Goal: Check status: Check status

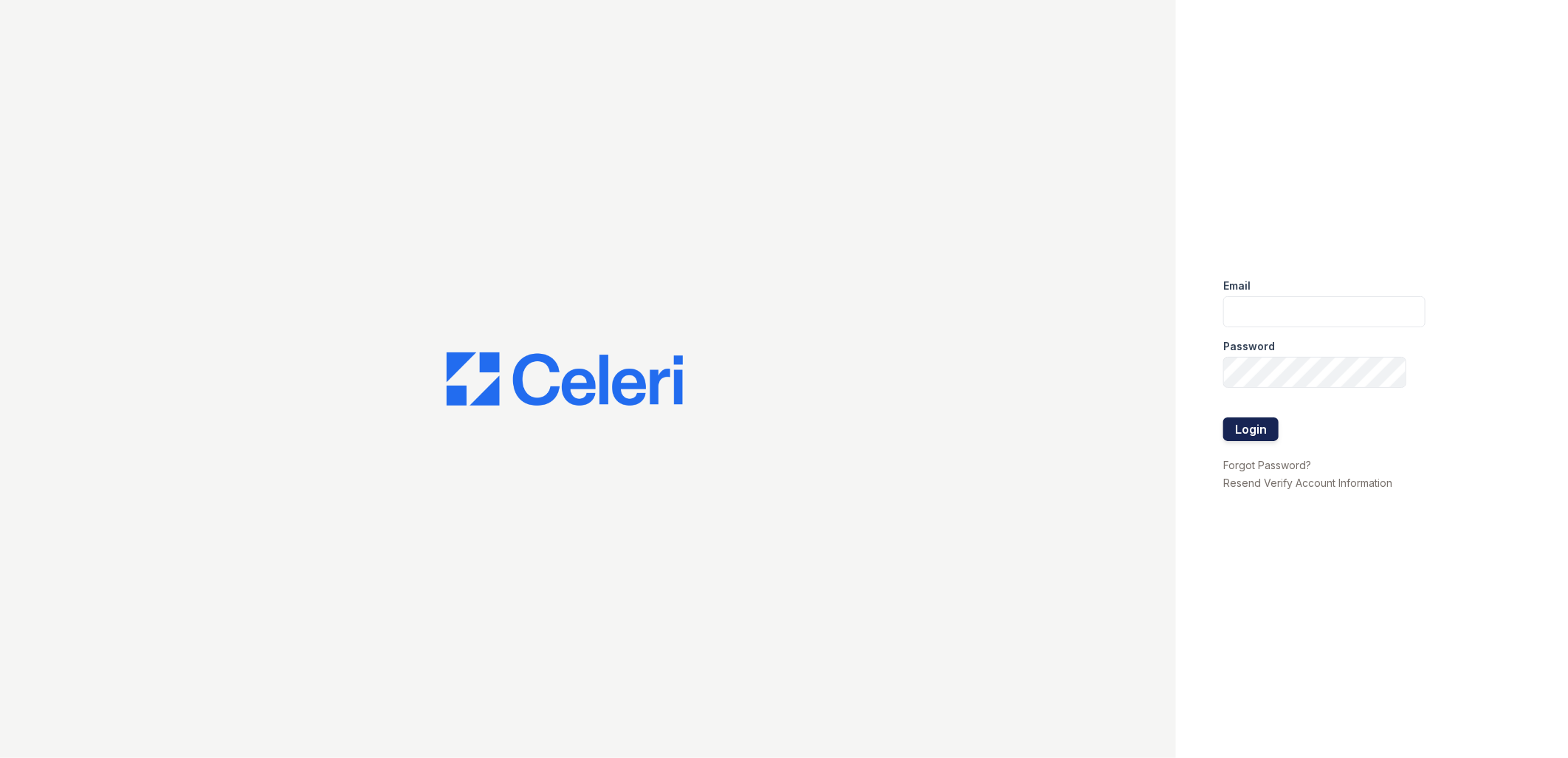
type input "tdeltoro@trinity-pm.com"
click at [1256, 432] on button "Login" at bounding box center [1251, 429] width 56 height 24
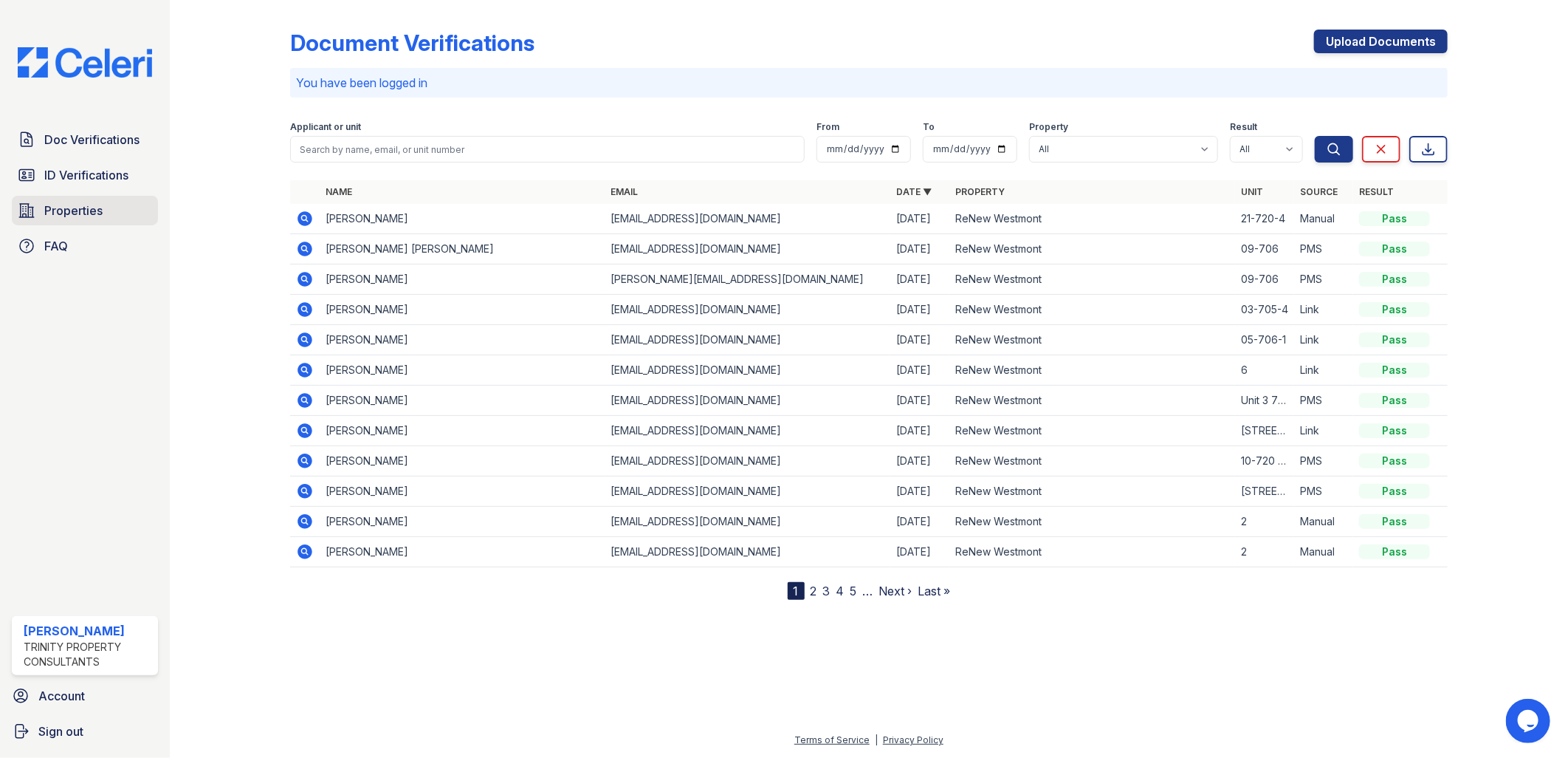
click at [56, 212] on span "Properties" at bounding box center [73, 210] width 58 height 18
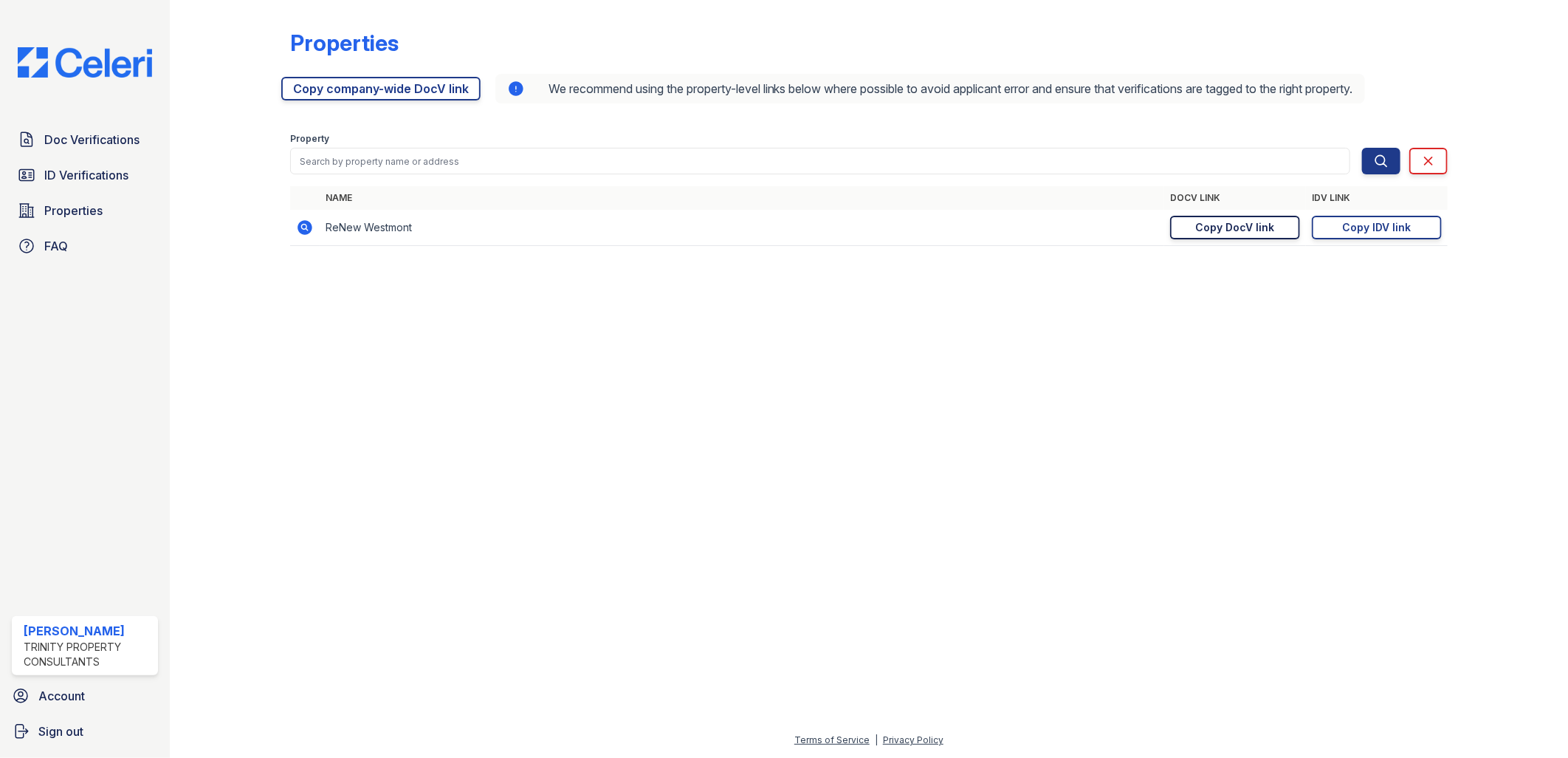
click at [1260, 229] on div "Copy DocV link" at bounding box center [1236, 227] width 79 height 15
click at [1406, 231] on div "Copy IDV link" at bounding box center [1378, 227] width 69 height 15
click at [96, 134] on span "Doc Verifications" at bounding box center [92, 139] width 95 height 18
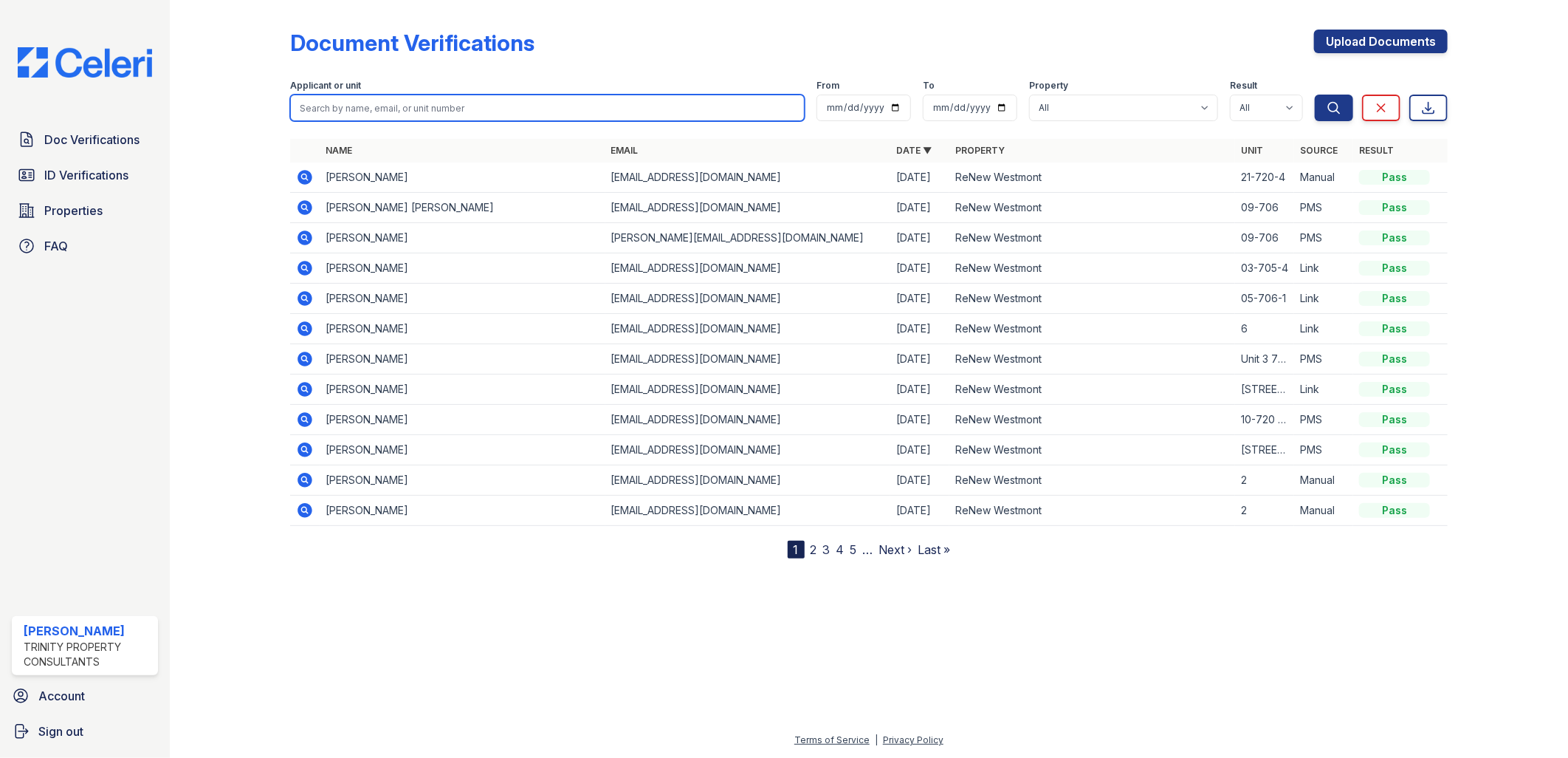
click at [483, 116] on input "search" at bounding box center [548, 108] width 515 height 27
type input "kovi"
click at [1315, 94] on button "Search" at bounding box center [1335, 108] width 39 height 27
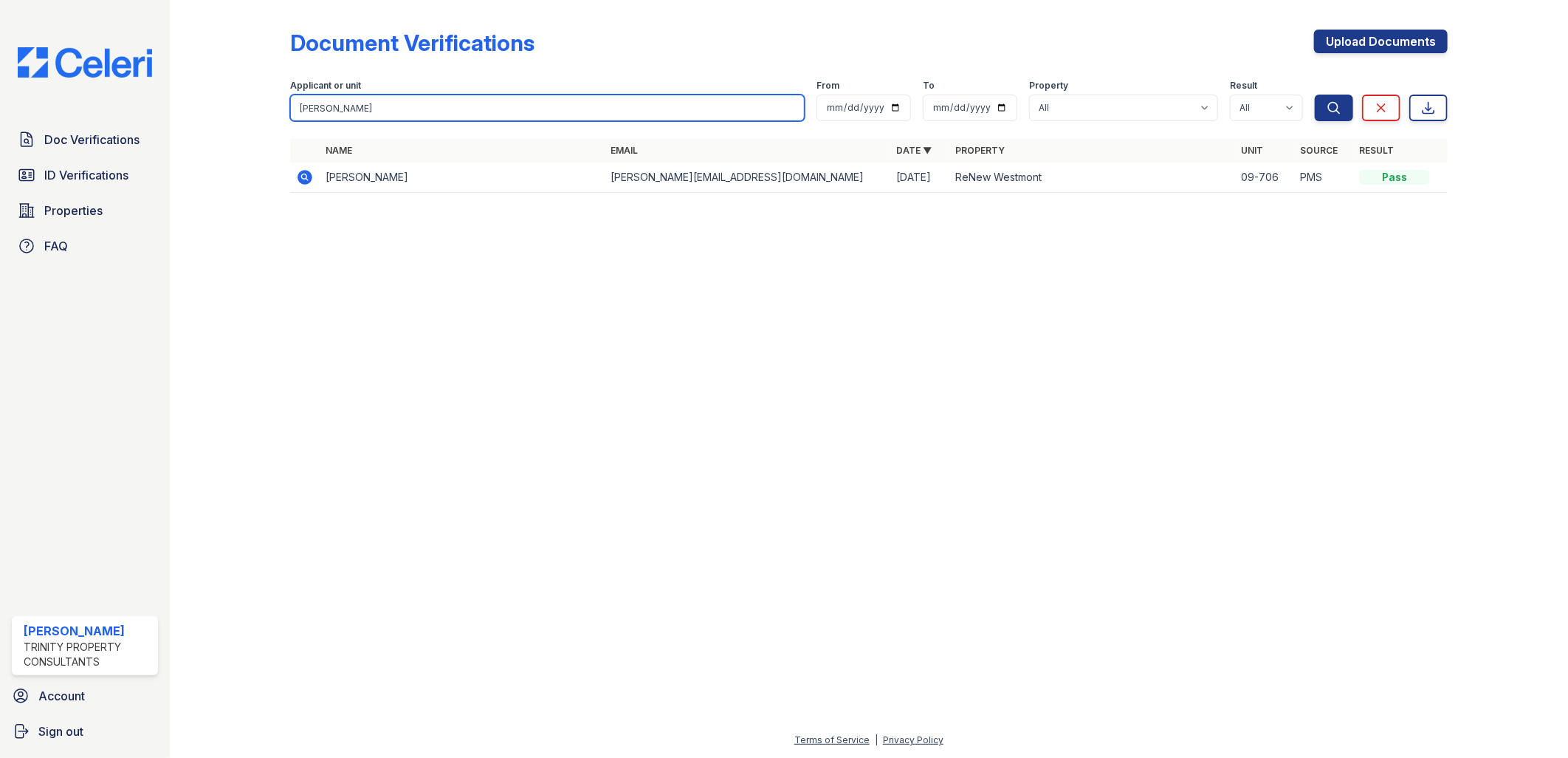
drag, startPoint x: 359, startPoint y: 99, endPoint x: 291, endPoint y: 108, distance: 68.6
click at [291, 108] on input "kovi" at bounding box center [548, 108] width 515 height 27
type input "deekab"
click at [1315, 94] on button "Search" at bounding box center [1335, 108] width 39 height 27
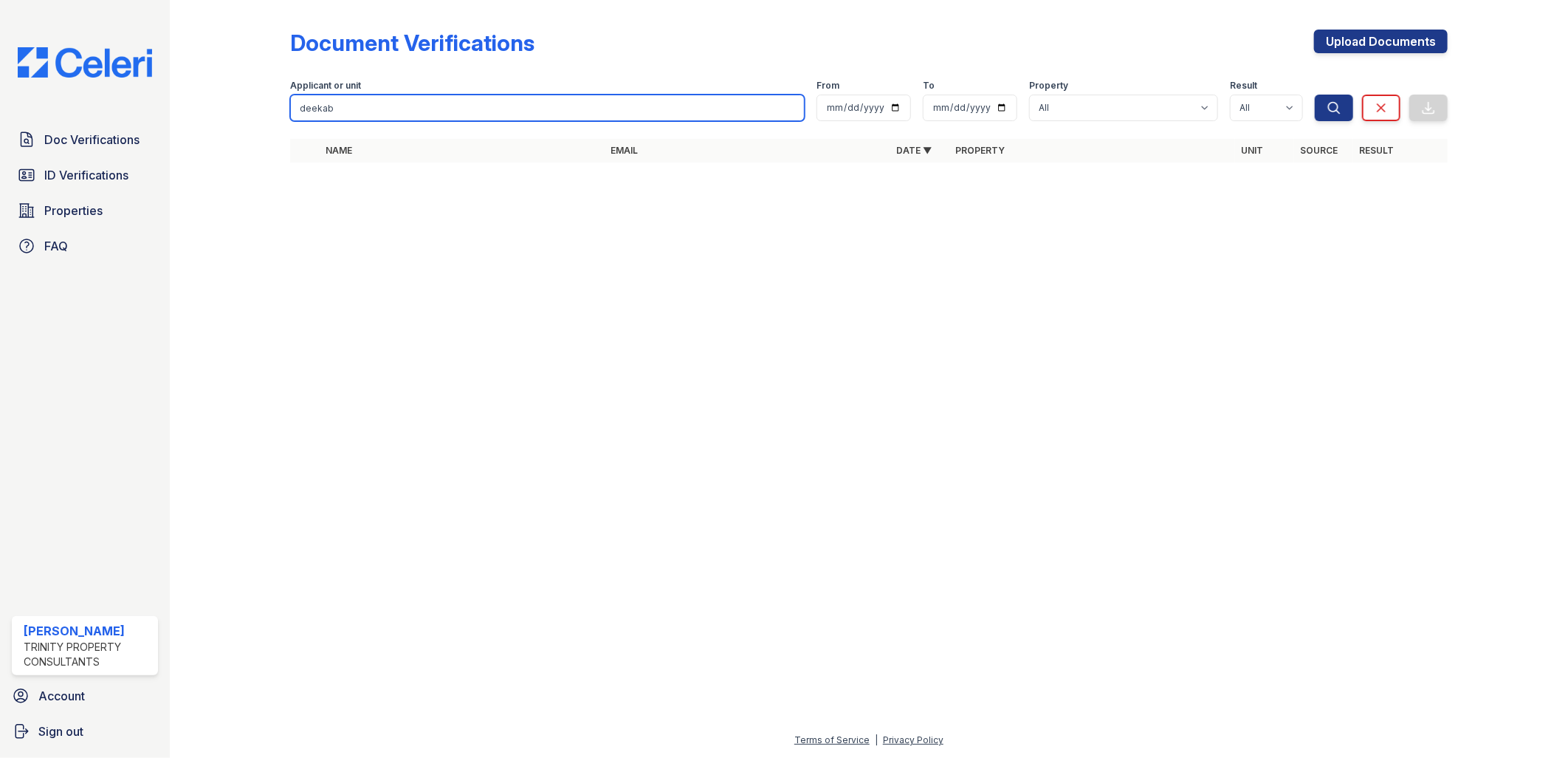
drag, startPoint x: 356, startPoint y: 97, endPoint x: 273, endPoint y: 105, distance: 83.4
click at [273, 105] on div "Document Verifications Upload Documents Filter Applicant or unit deekab From To…" at bounding box center [869, 100] width 1352 height 201
paste input "Deepak"
type input "Deepak"
click at [1315, 94] on button "Search" at bounding box center [1335, 108] width 39 height 27
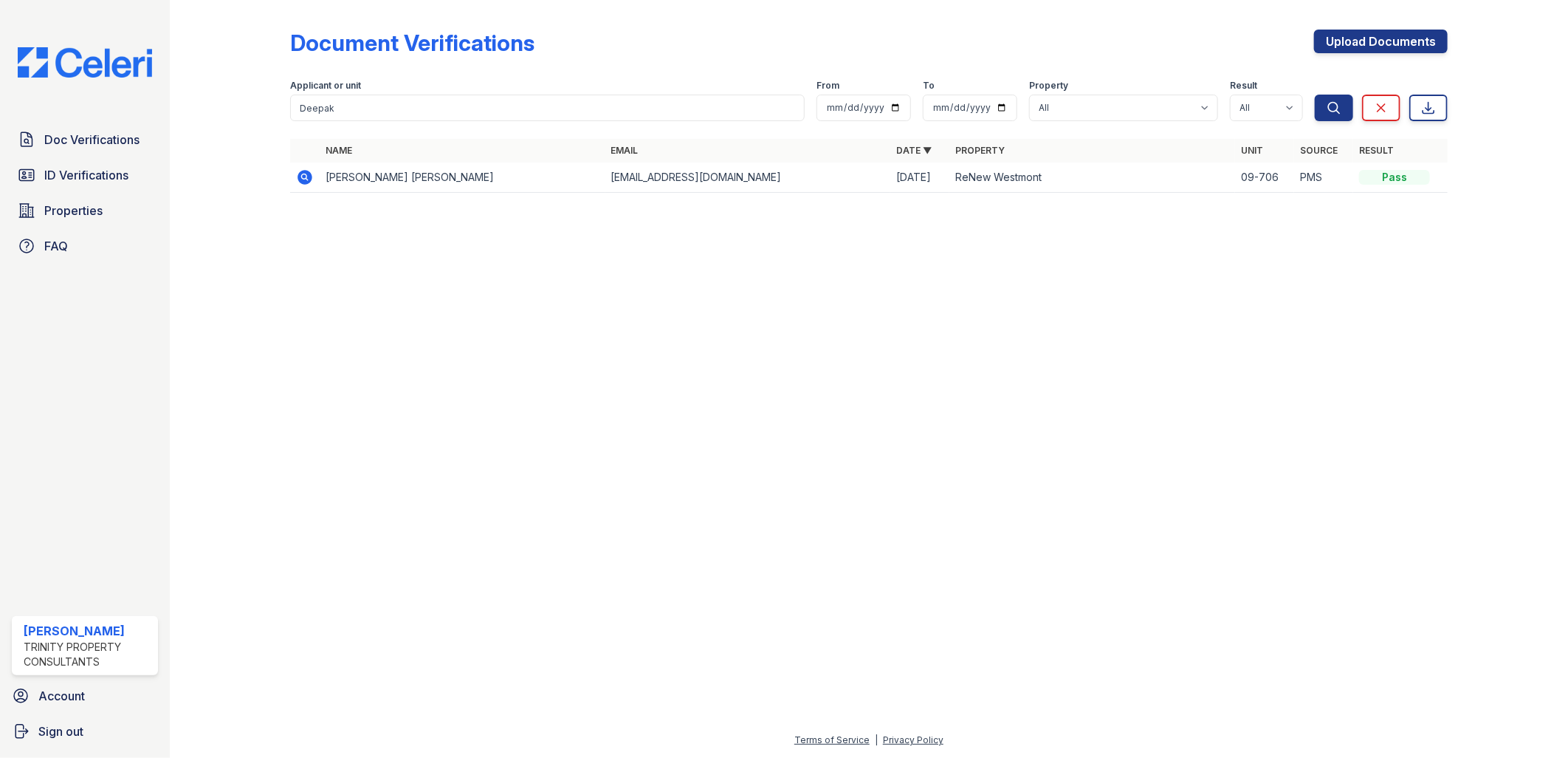
click at [307, 173] on icon at bounding box center [305, 178] width 15 height 15
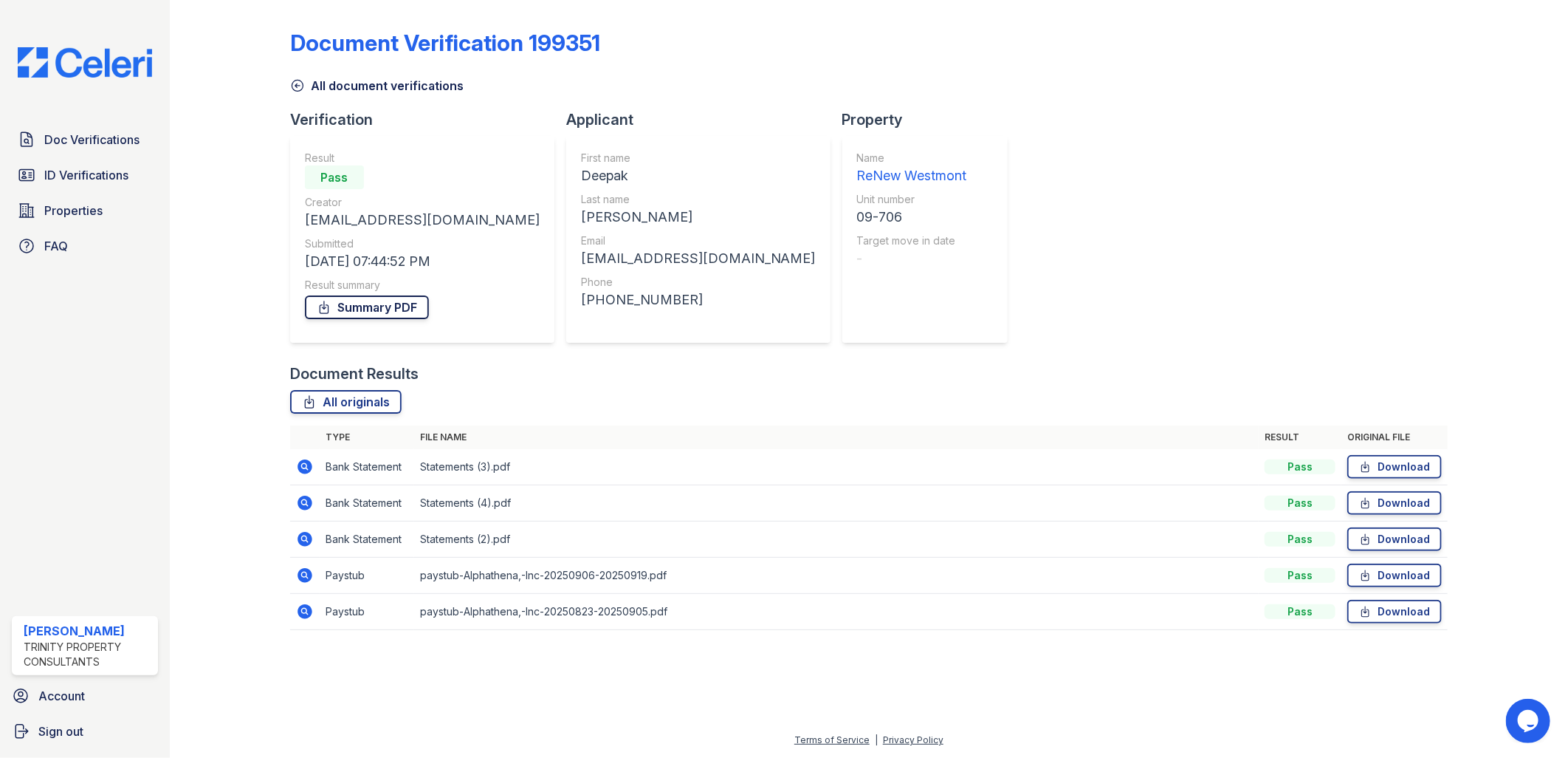
click at [412, 305] on link "Summary PDF" at bounding box center [366, 307] width 124 height 24
click at [113, 141] on span "Doc Verifications" at bounding box center [92, 139] width 95 height 18
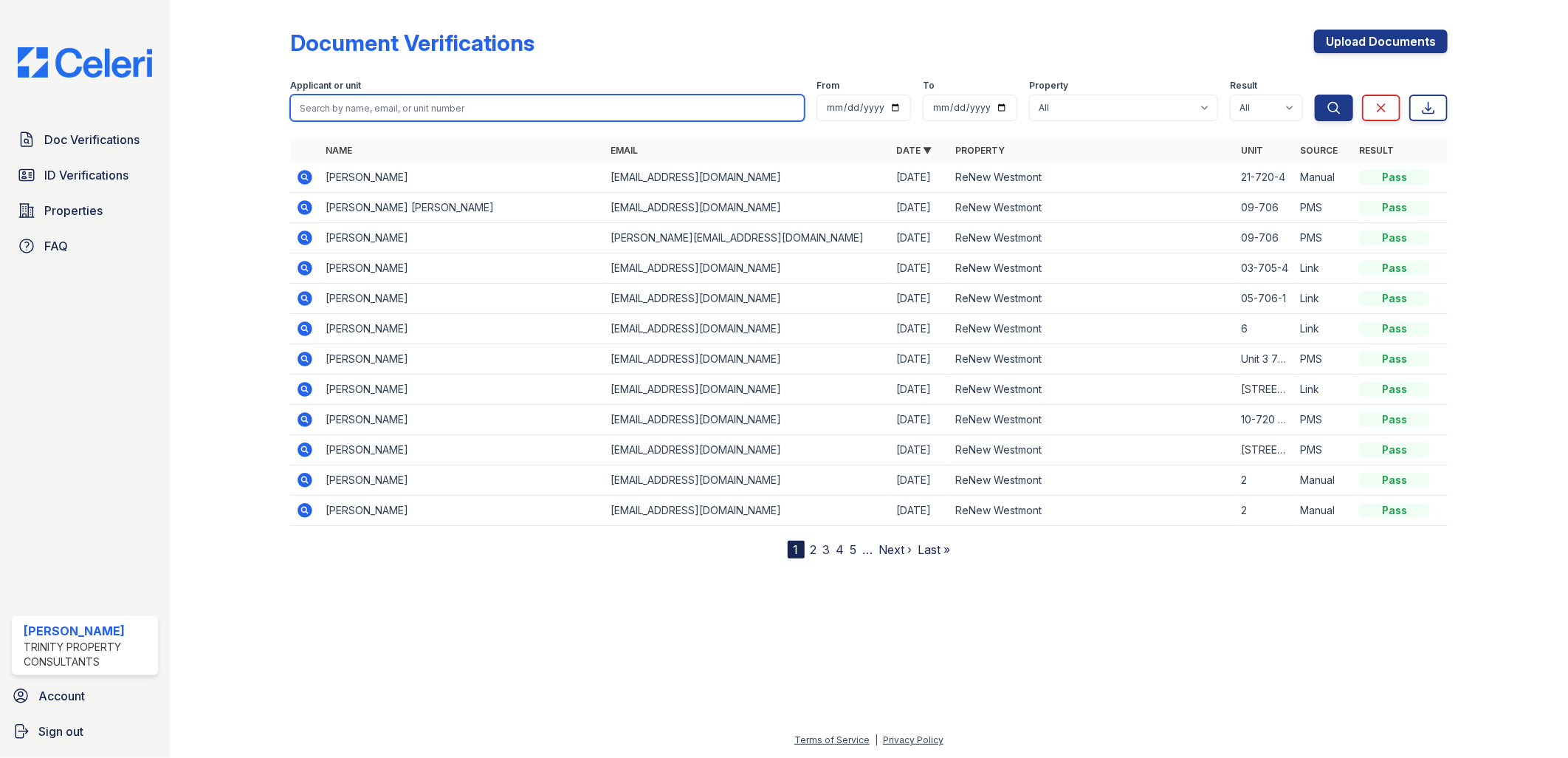
drag, startPoint x: 356, startPoint y: 113, endPoint x: 328, endPoint y: 101, distance: 30.5
click at [356, 113] on input "search" at bounding box center [548, 108] width 515 height 27
type input "[PERSON_NAME]"
click at [1315, 94] on button "Search" at bounding box center [1335, 108] width 39 height 27
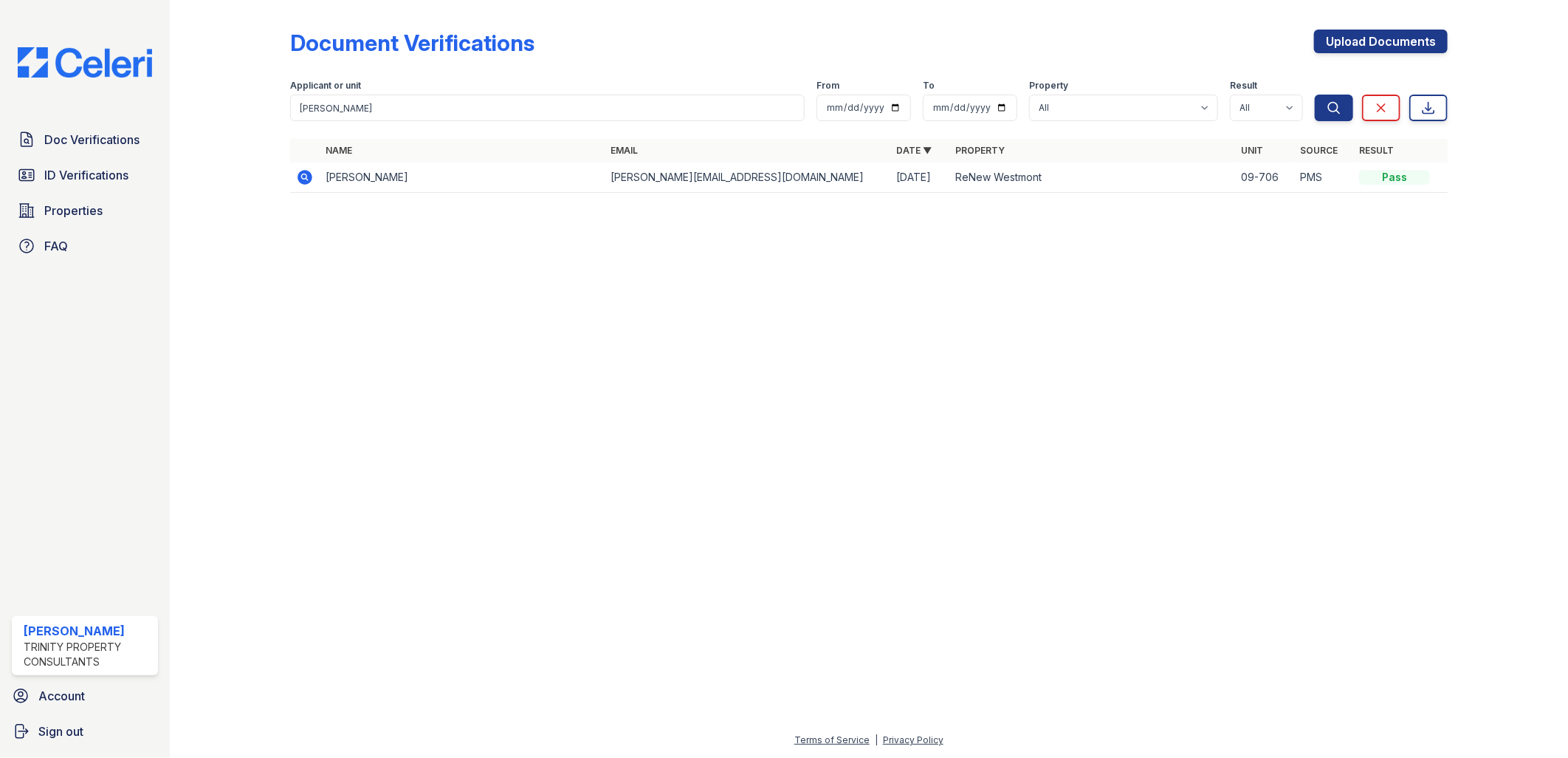
click at [310, 178] on icon at bounding box center [305, 178] width 15 height 15
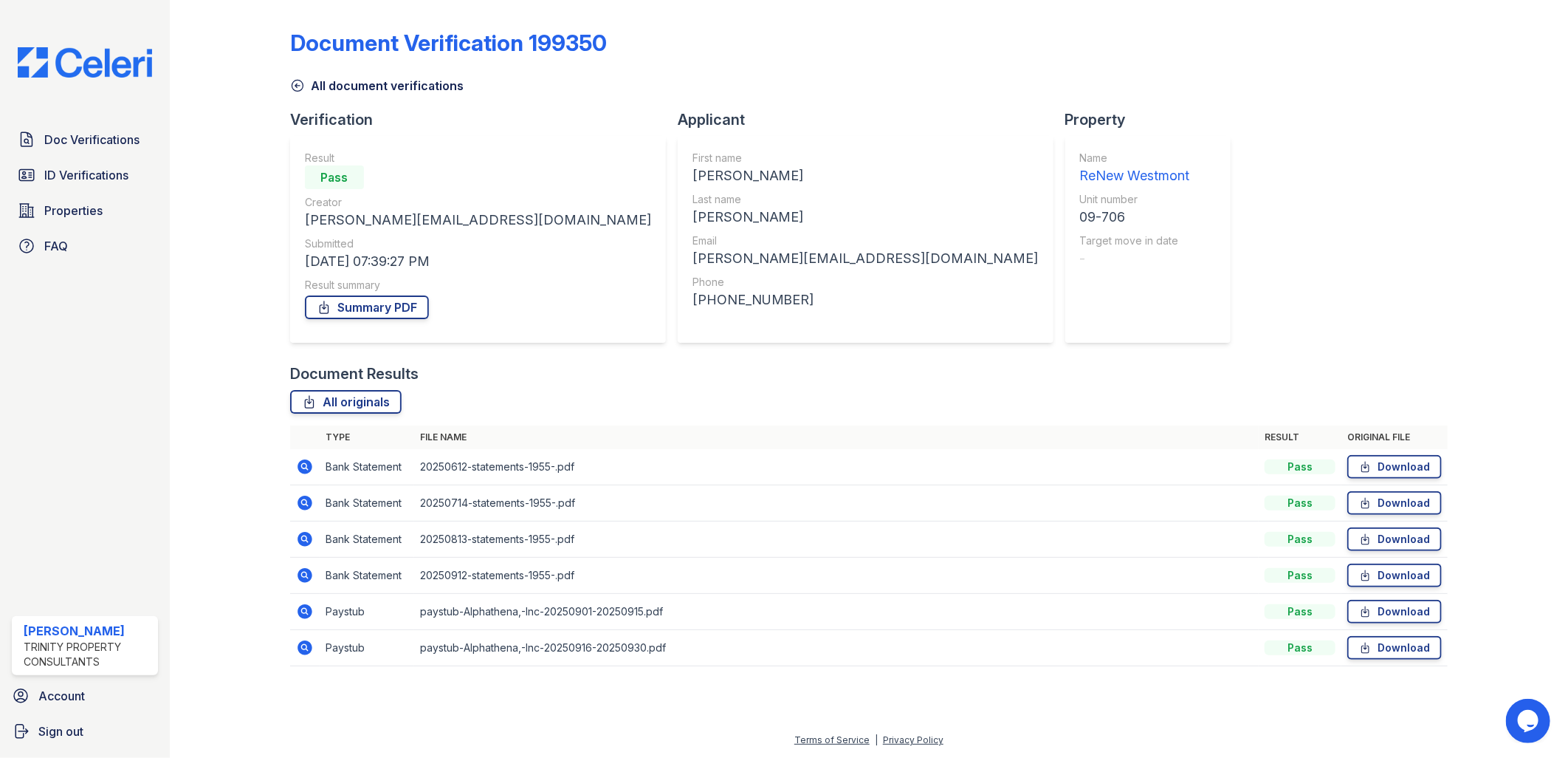
drag, startPoint x: 403, startPoint y: 311, endPoint x: 415, endPoint y: 325, distance: 18.4
click at [403, 311] on link "Summary PDF" at bounding box center [366, 307] width 124 height 24
click at [93, 178] on span "ID Verifications" at bounding box center [87, 174] width 84 height 18
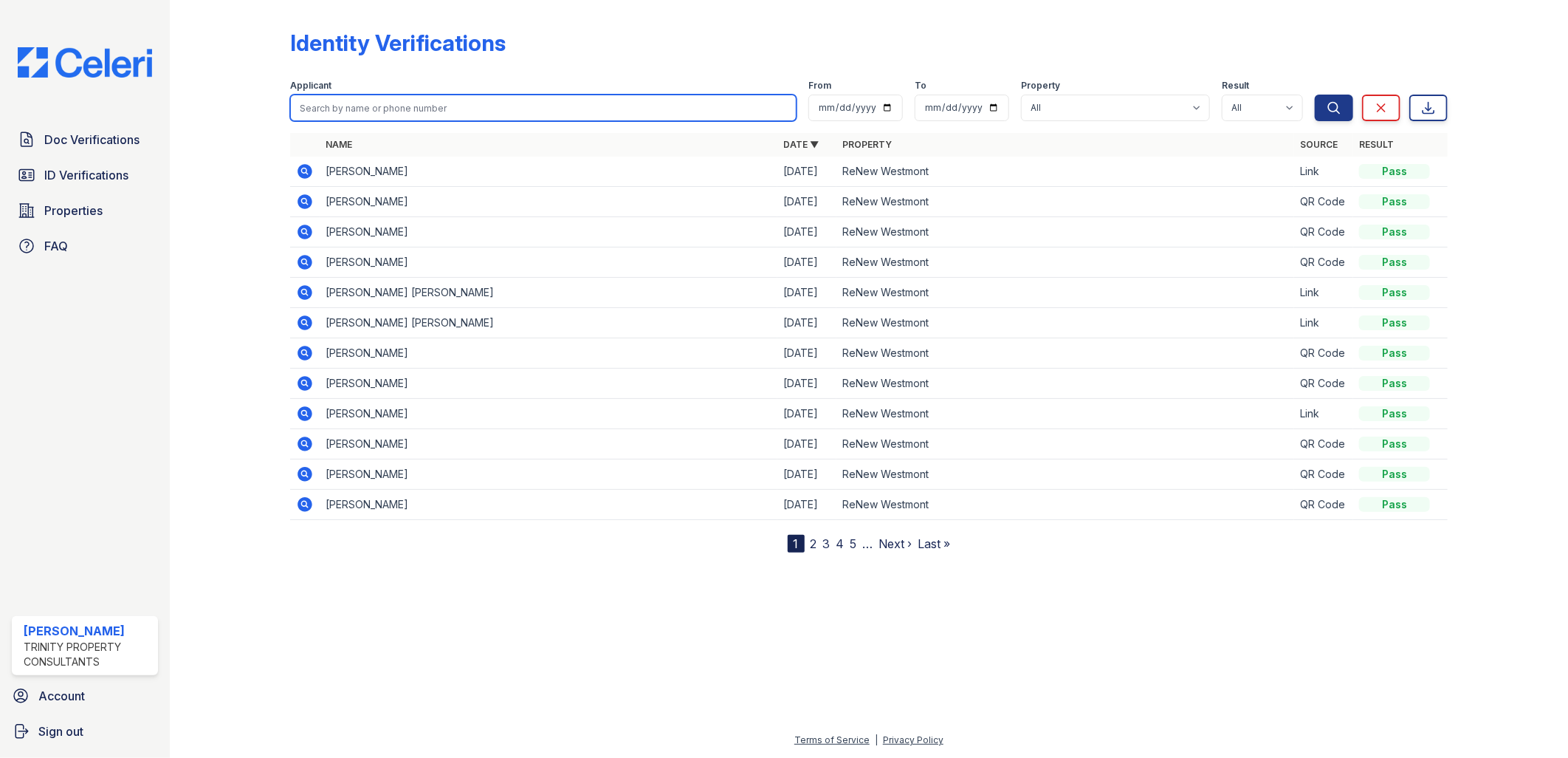
click at [381, 108] on input "search" at bounding box center [544, 108] width 507 height 27
paste input "Deepak"
type input "Deepak"
click at [1315, 94] on button "Search" at bounding box center [1335, 108] width 39 height 27
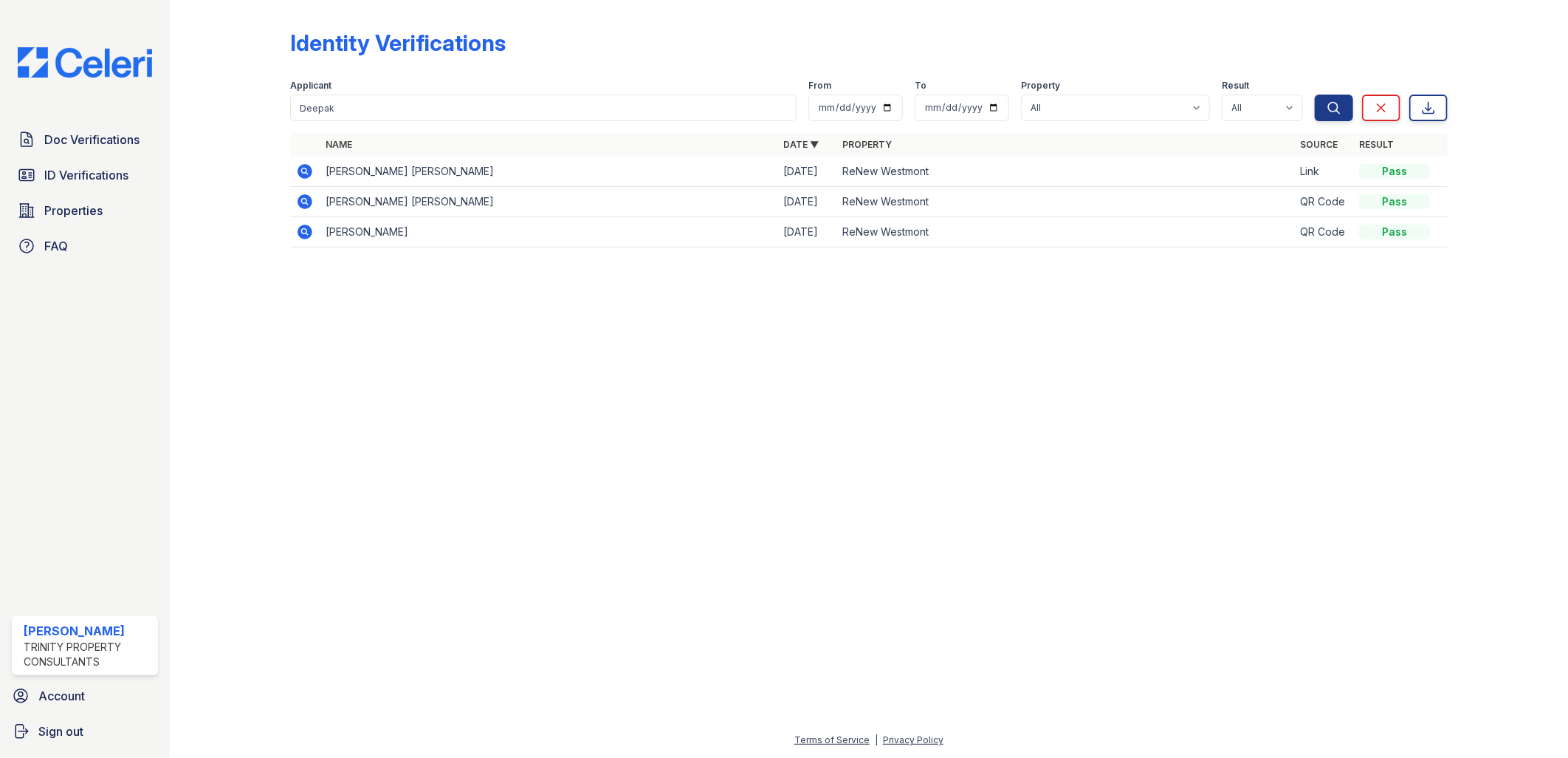
click at [303, 166] on icon at bounding box center [305, 172] width 15 height 15
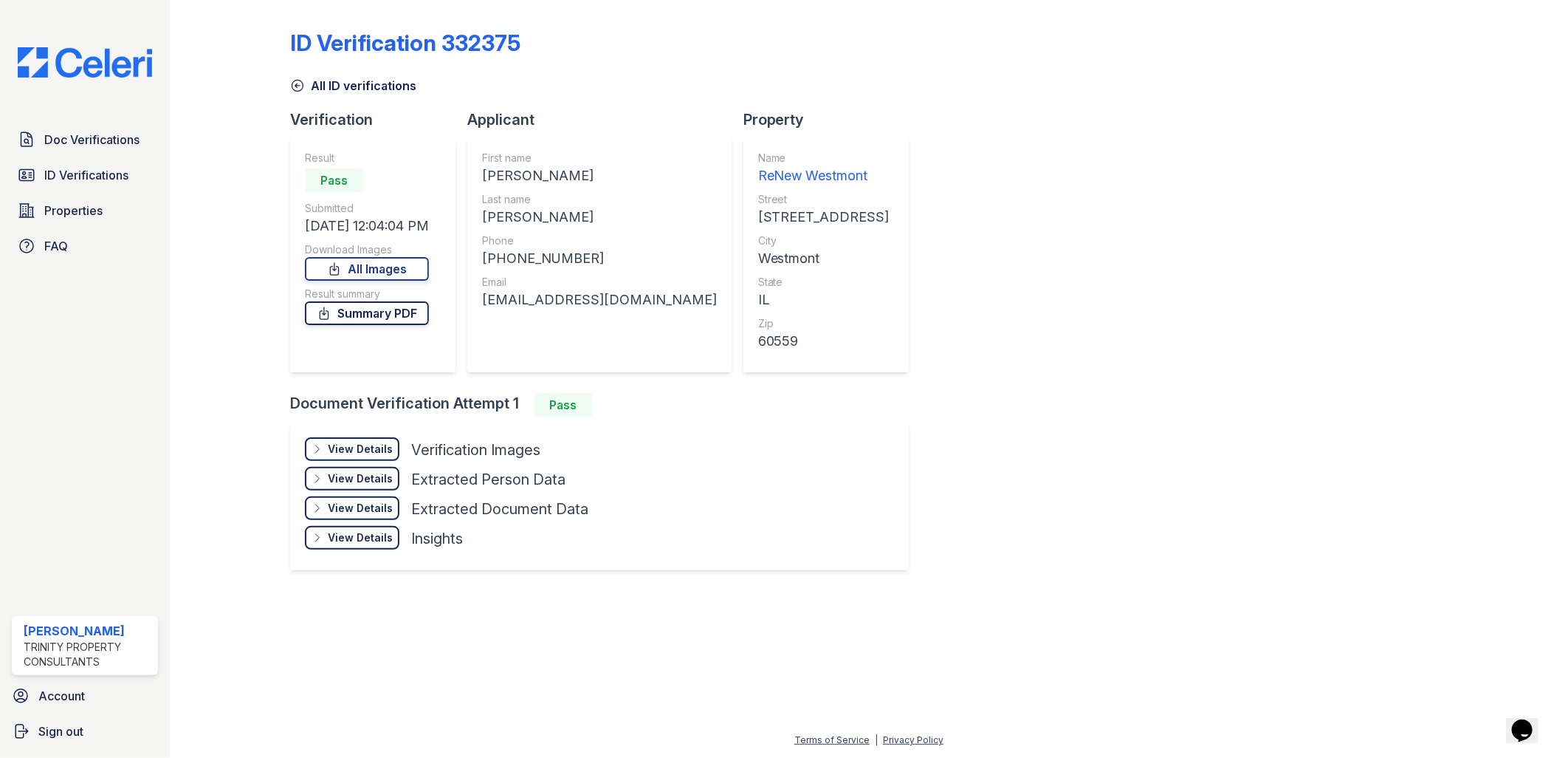
click at [417, 307] on link "Summary PDF" at bounding box center [366, 313] width 124 height 24
click at [104, 175] on span "ID Verifications" at bounding box center [87, 174] width 84 height 18
click at [347, 314] on link "Summary PDF" at bounding box center [366, 313] width 124 height 24
click at [86, 168] on span "ID Verifications" at bounding box center [87, 174] width 84 height 18
click at [414, 319] on link "Summary PDF" at bounding box center [366, 313] width 124 height 24
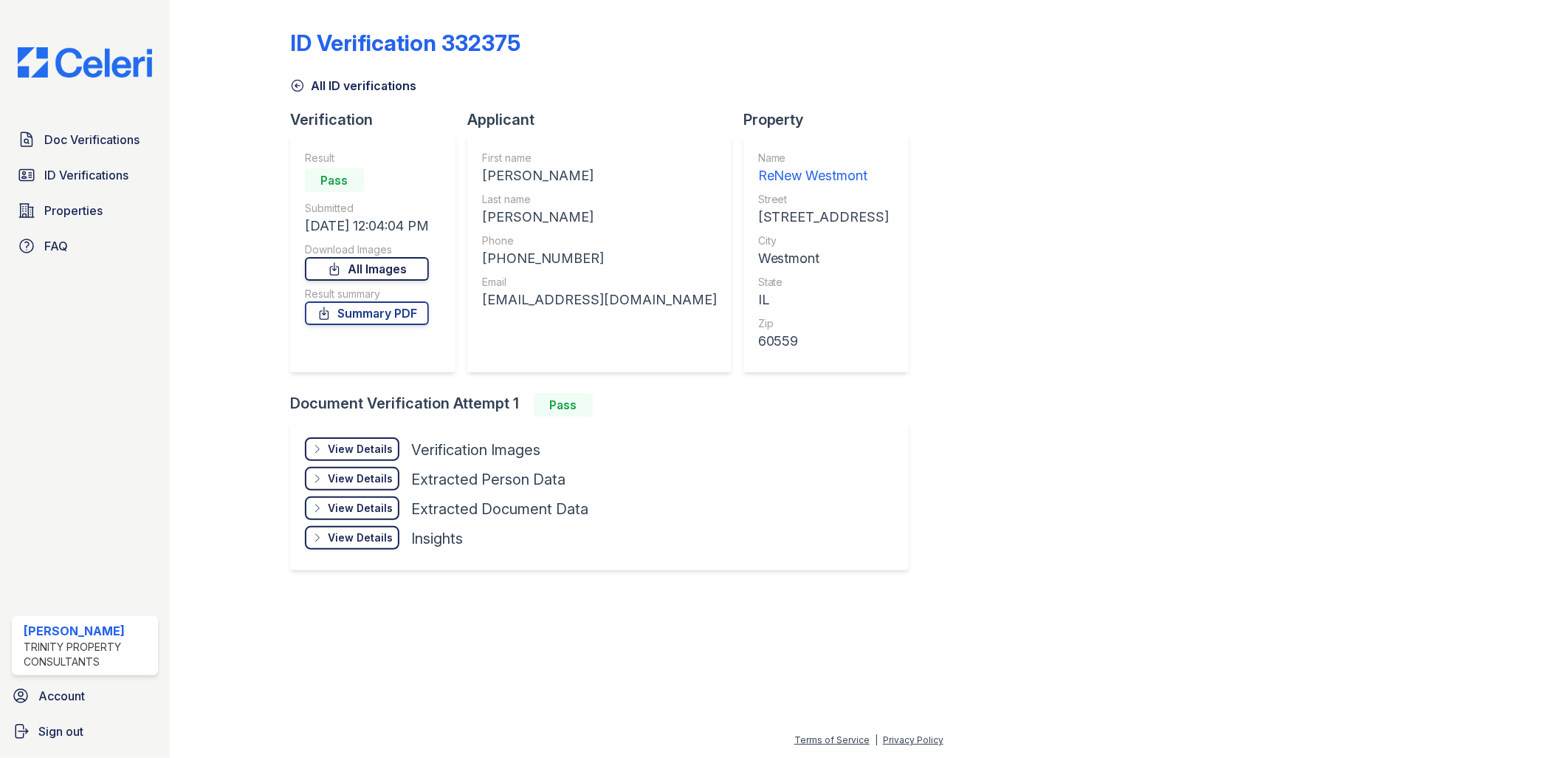
click at [392, 268] on link "All Images" at bounding box center [366, 269] width 124 height 24
drag, startPoint x: 619, startPoint y: 597, endPoint x: 580, endPoint y: 558, distance: 55.2
click at [615, 595] on div "ID Verification 332375 All ID verifications Verification Result Pass Submitted …" at bounding box center [869, 307] width 1352 height 615
click at [109, 176] on span "ID Verifications" at bounding box center [87, 174] width 84 height 18
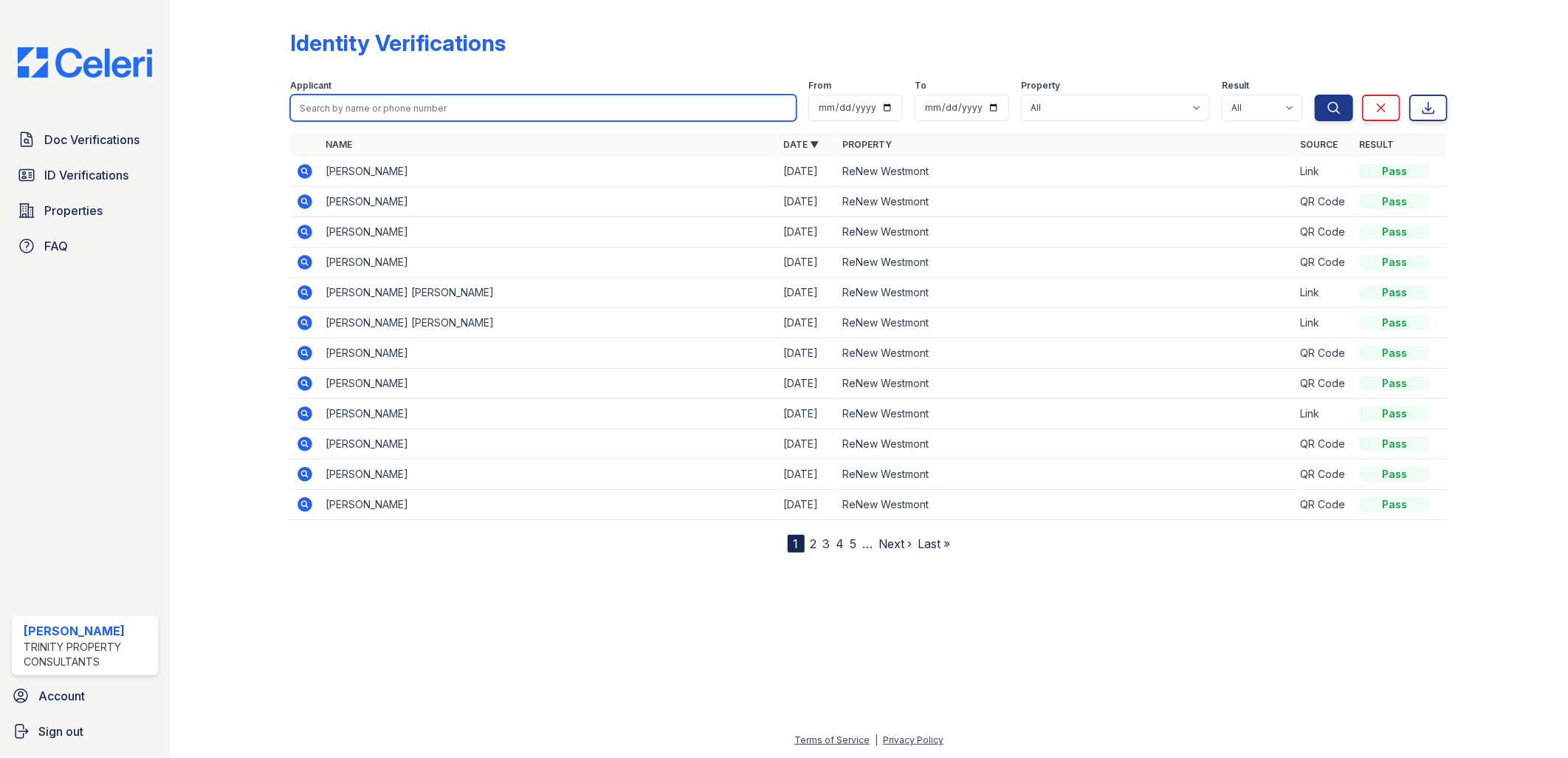
click at [413, 105] on input "search" at bounding box center [544, 108] width 507 height 27
type input "kovi"
click at [1315, 94] on button "Search" at bounding box center [1335, 108] width 39 height 27
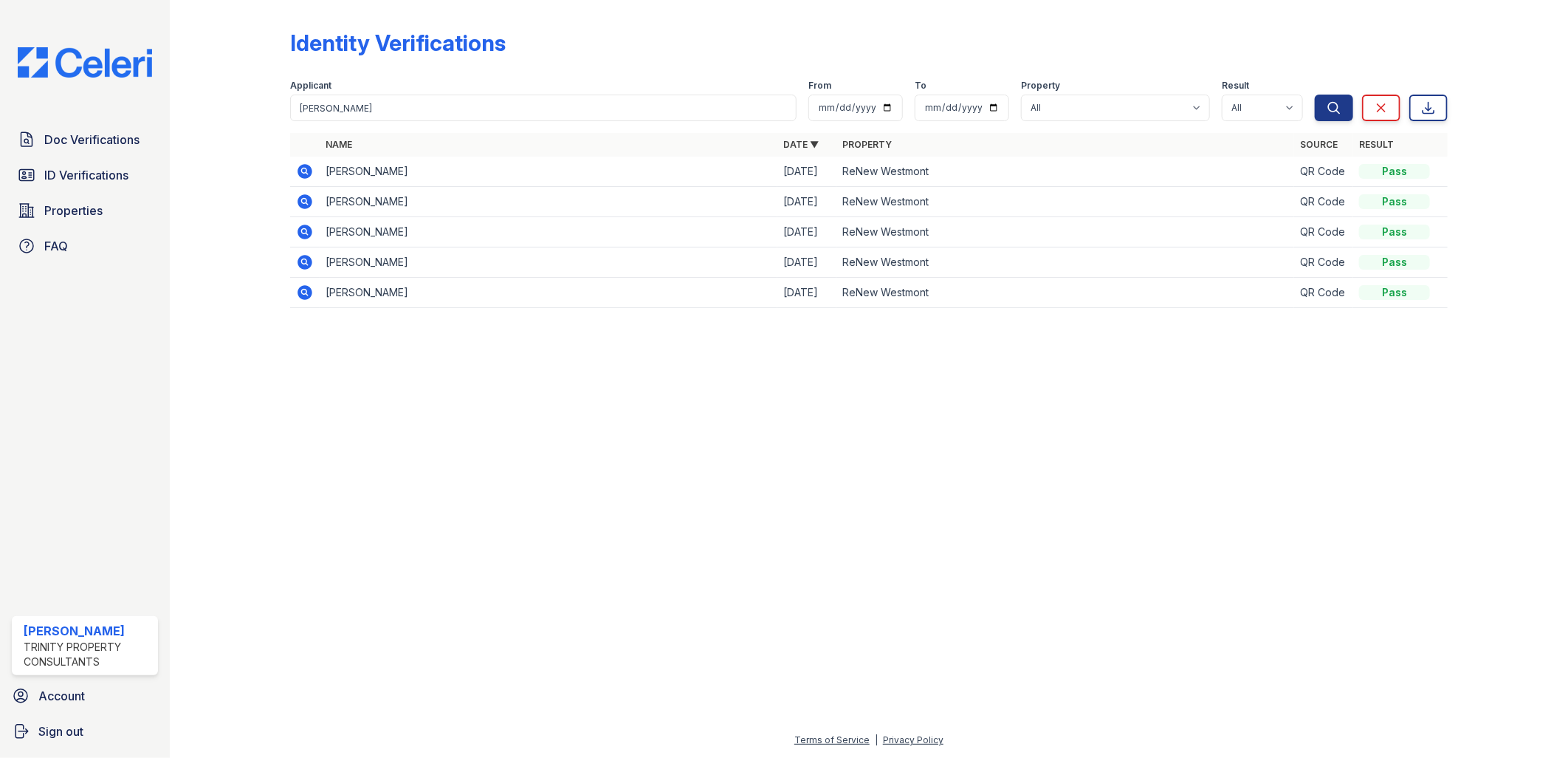
click at [303, 173] on icon at bounding box center [305, 171] width 18 height 18
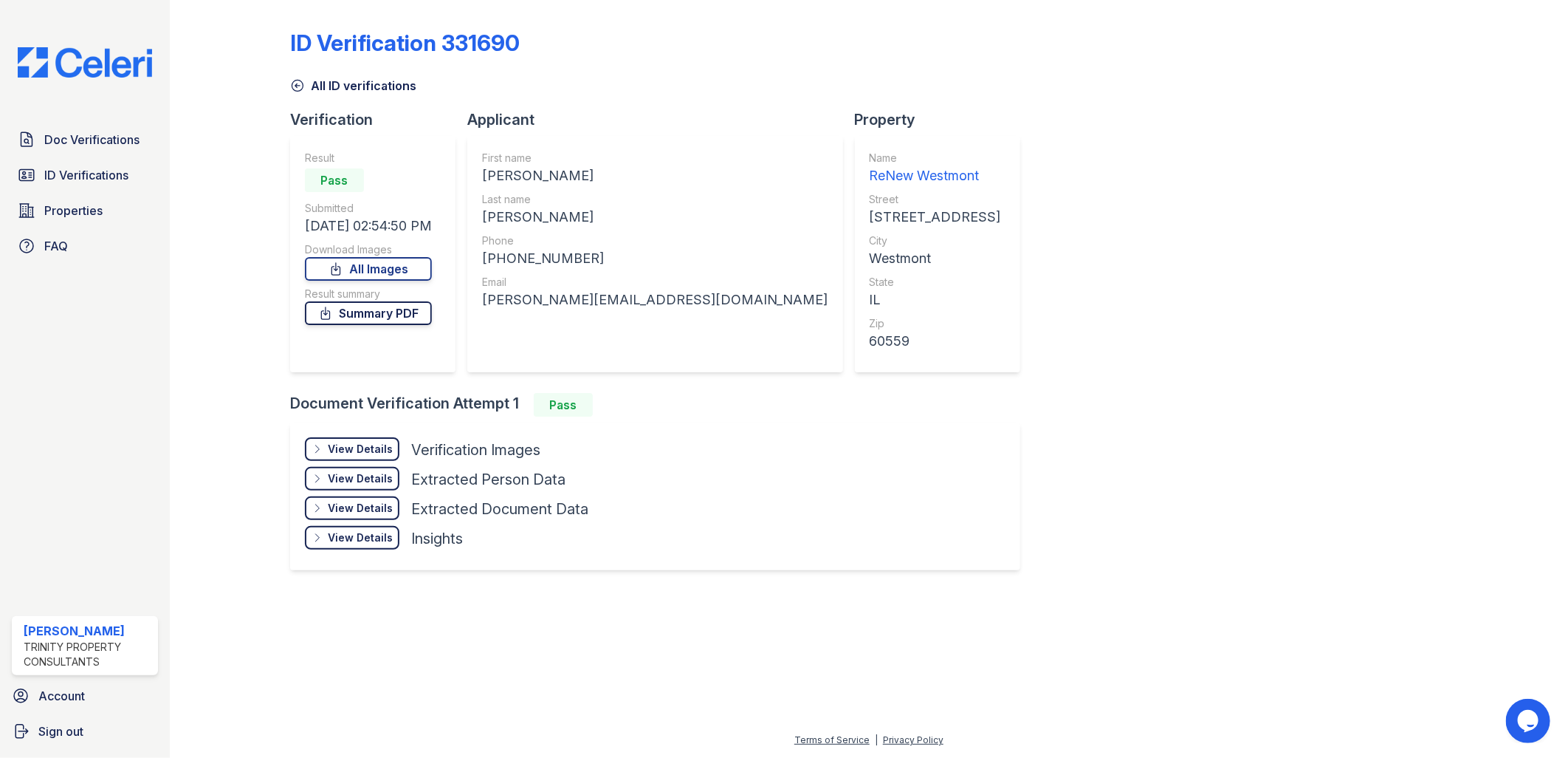
click at [388, 318] on link "Summary PDF" at bounding box center [368, 313] width 127 height 24
click at [393, 267] on link "All Images" at bounding box center [368, 269] width 127 height 24
drag, startPoint x: 755, startPoint y: 666, endPoint x: 752, endPoint y: 636, distance: 30.1
click at [755, 666] on div at bounding box center [869, 673] width 1352 height 117
click at [86, 129] on link "Doc Verifications" at bounding box center [85, 139] width 147 height 29
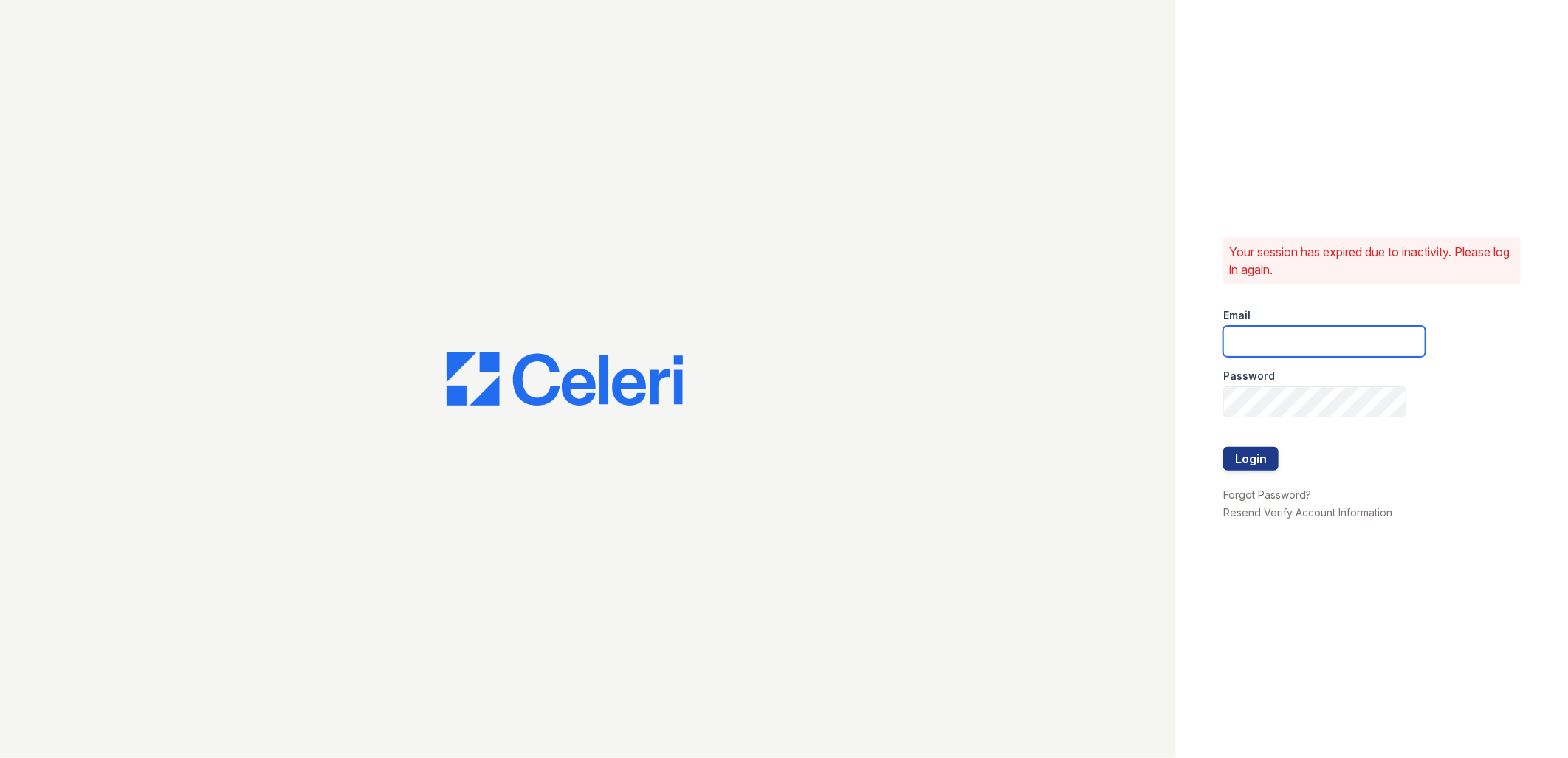
type input "[EMAIL_ADDRESS][DOMAIN_NAME]"
